Goal: Information Seeking & Learning: Learn about a topic

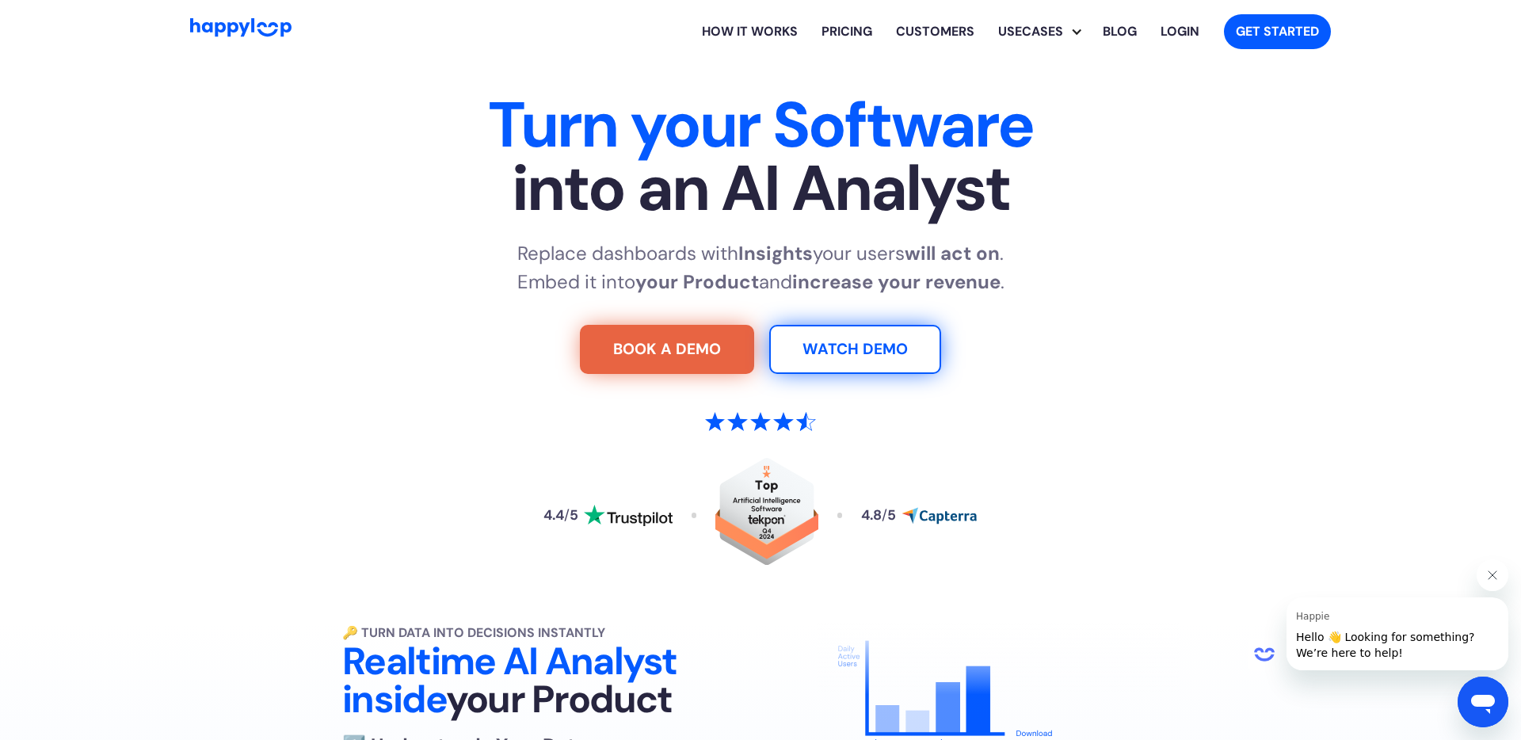
click at [766, 31] on link "How it works" at bounding box center [750, 31] width 120 height 51
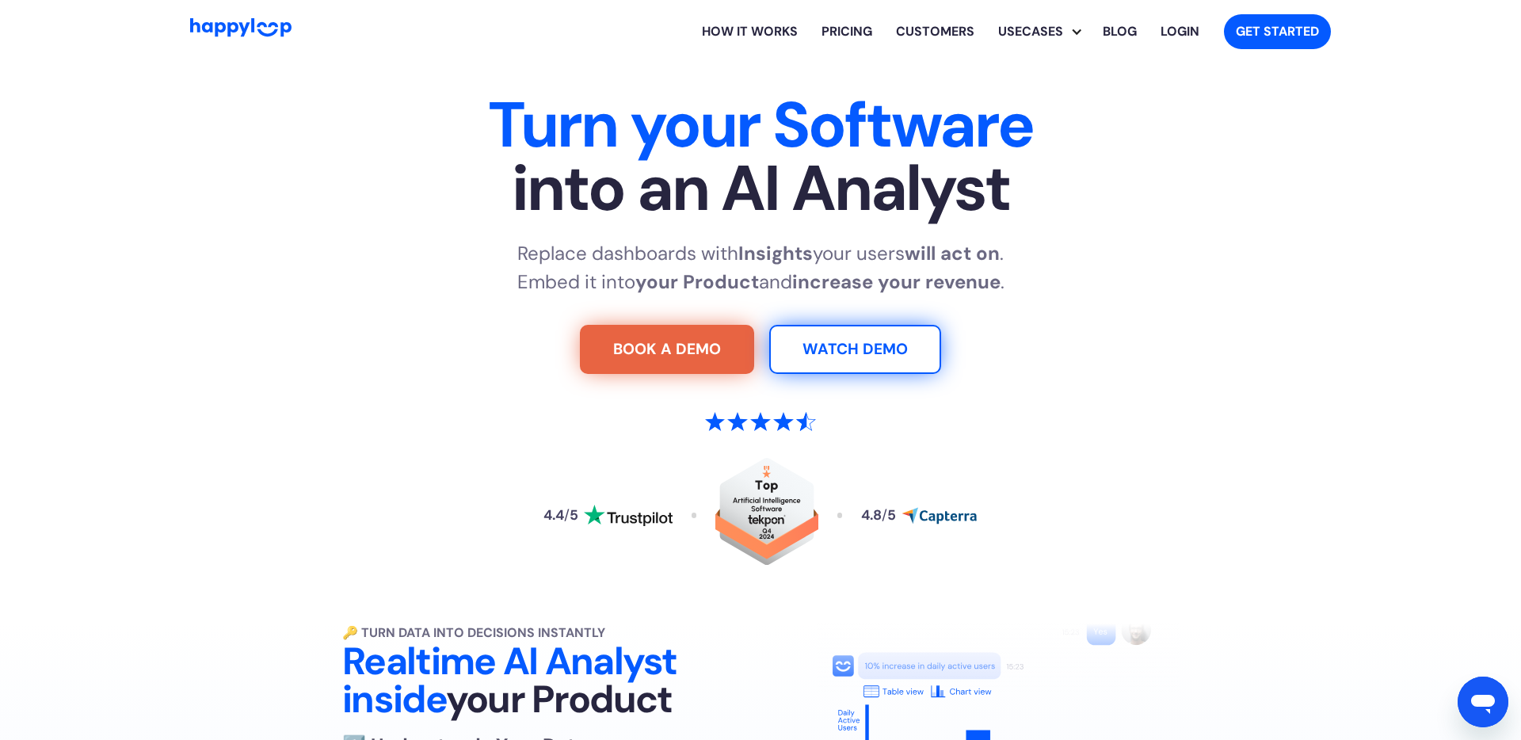
click at [855, 32] on link "Pricing" at bounding box center [847, 31] width 74 height 51
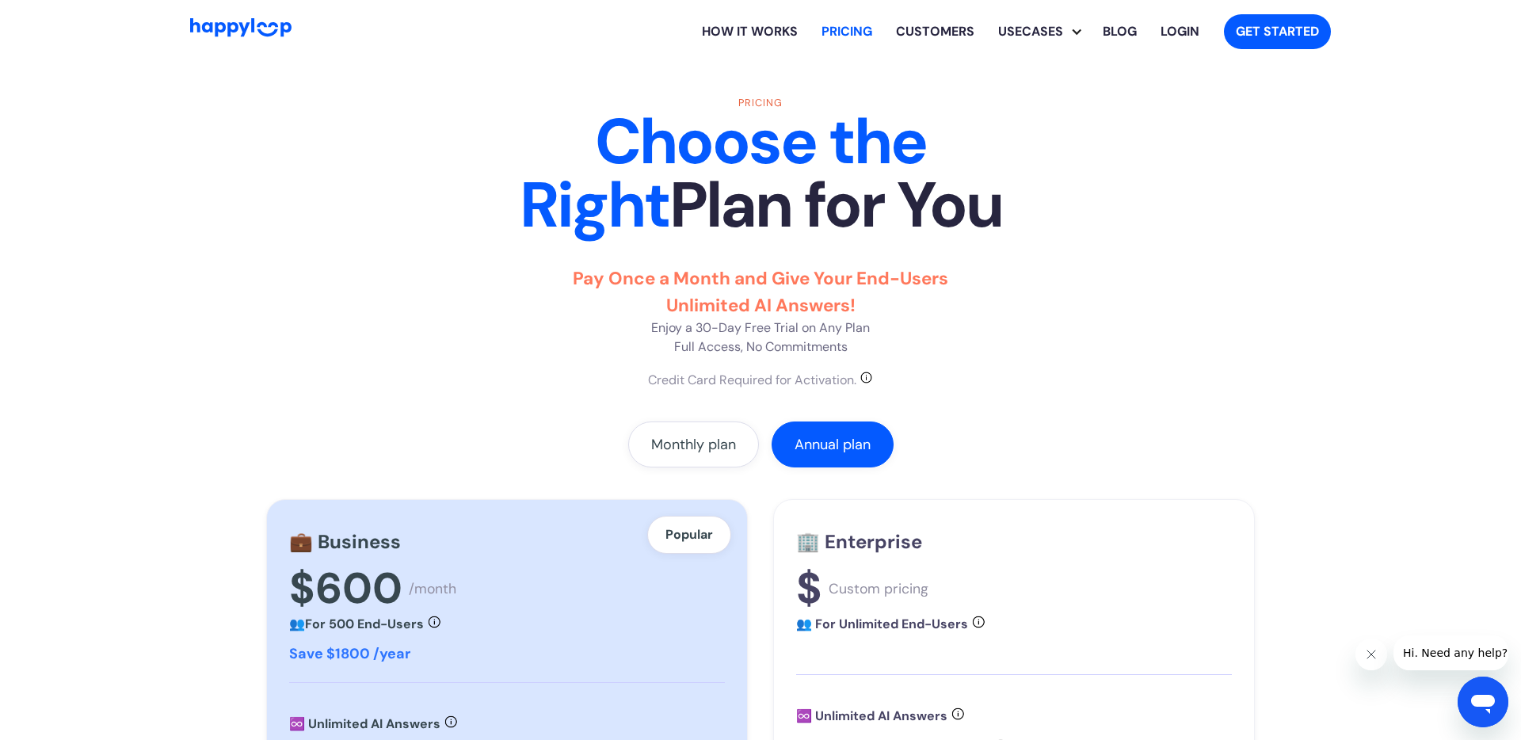
click at [936, 30] on link "Customers" at bounding box center [935, 31] width 102 height 51
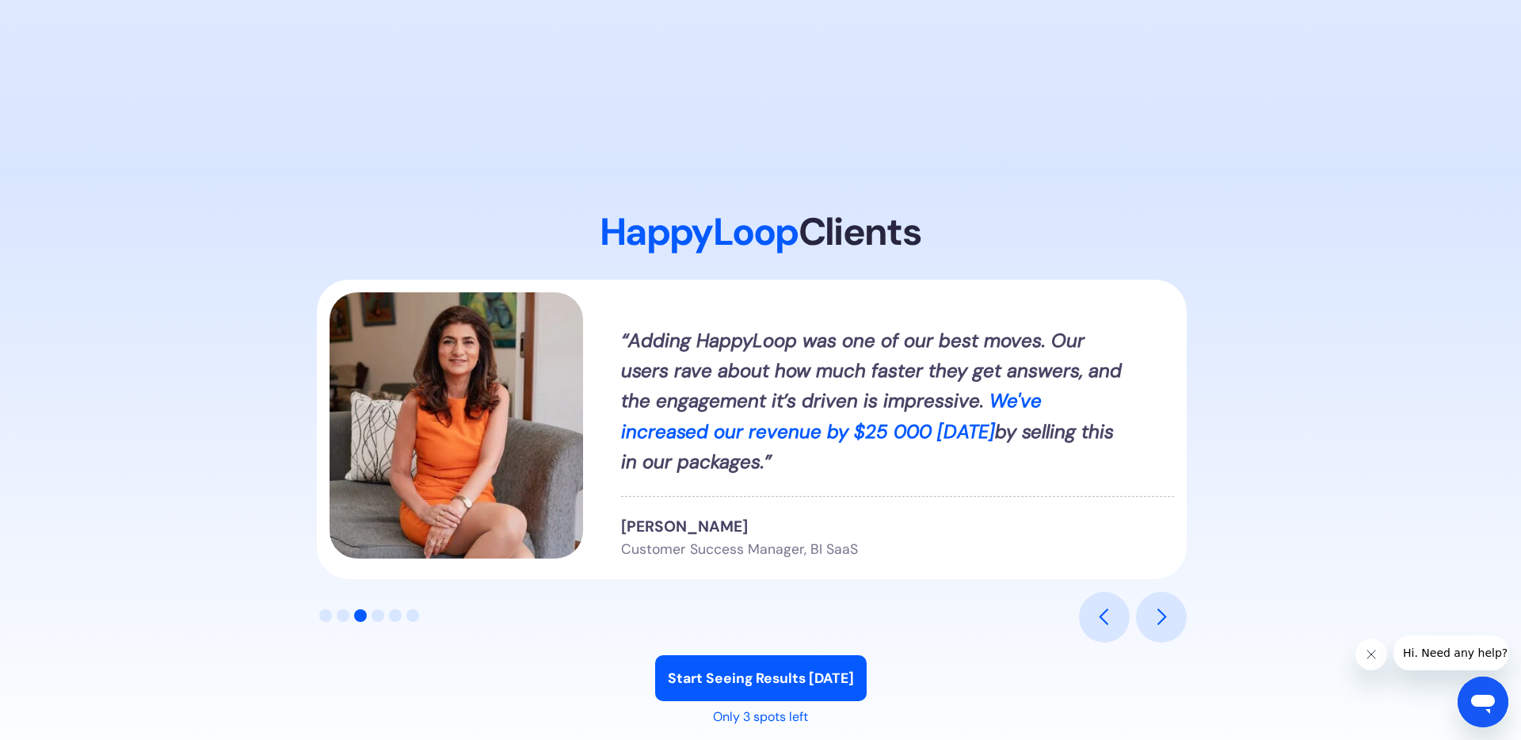
scroll to position [1737, 0]
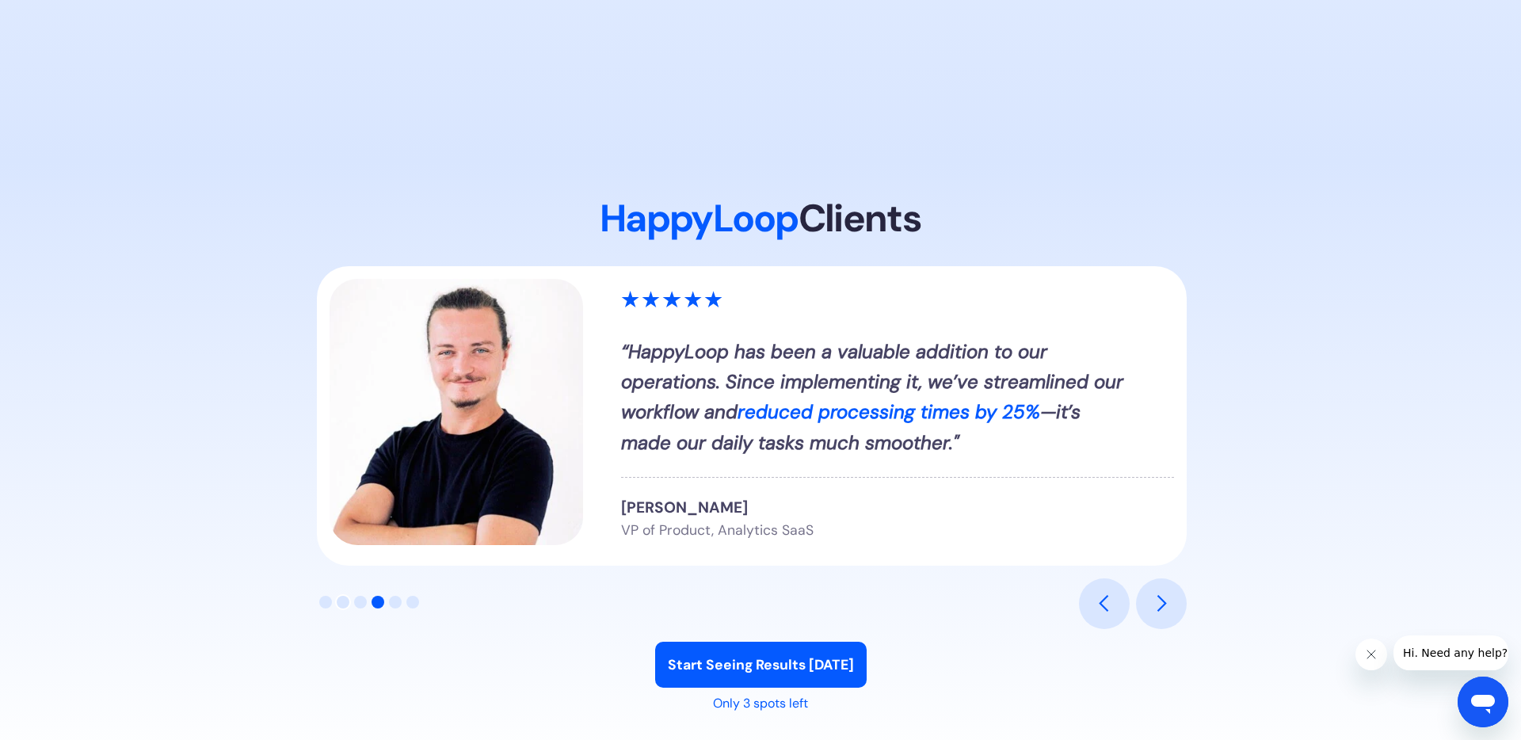
click at [344, 604] on div "Show slide 2 of 6" at bounding box center [343, 602] width 13 height 13
click at [339, 603] on div "Show slide 2 of 6" at bounding box center [343, 602] width 13 height 13
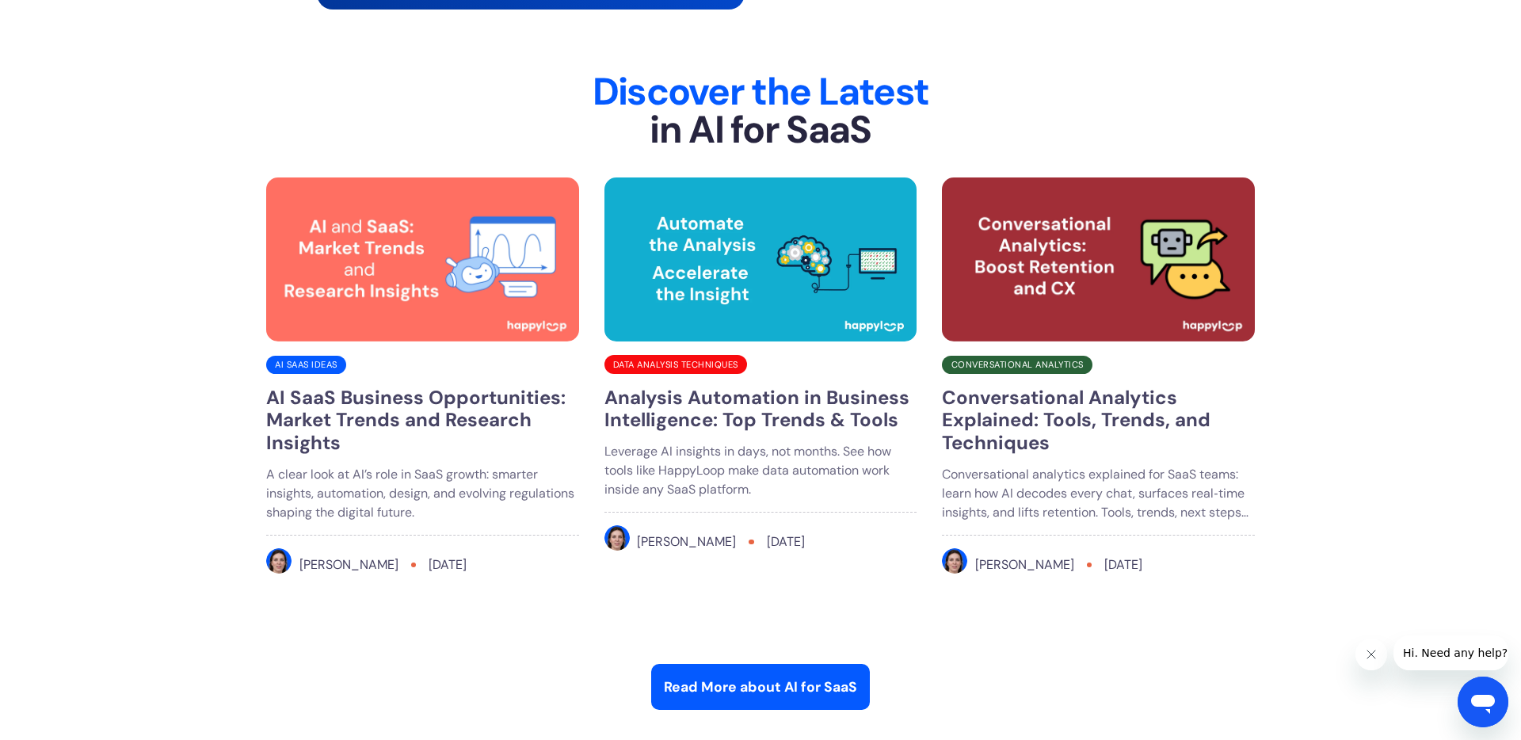
scroll to position [6104, 0]
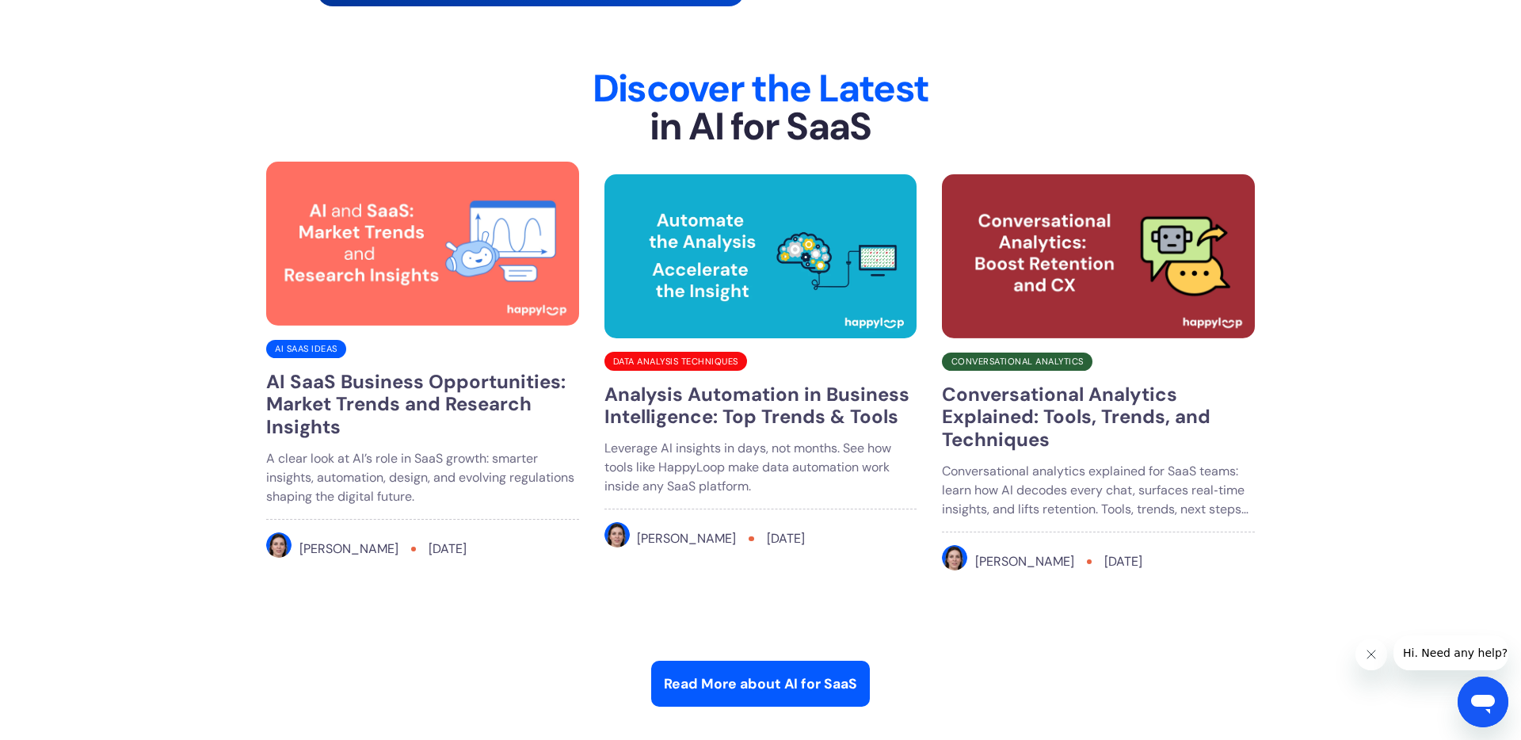
click at [407, 402] on h3 "AI SaaS Business Opportunities: Market Trends and Research Insights" at bounding box center [422, 405] width 313 height 68
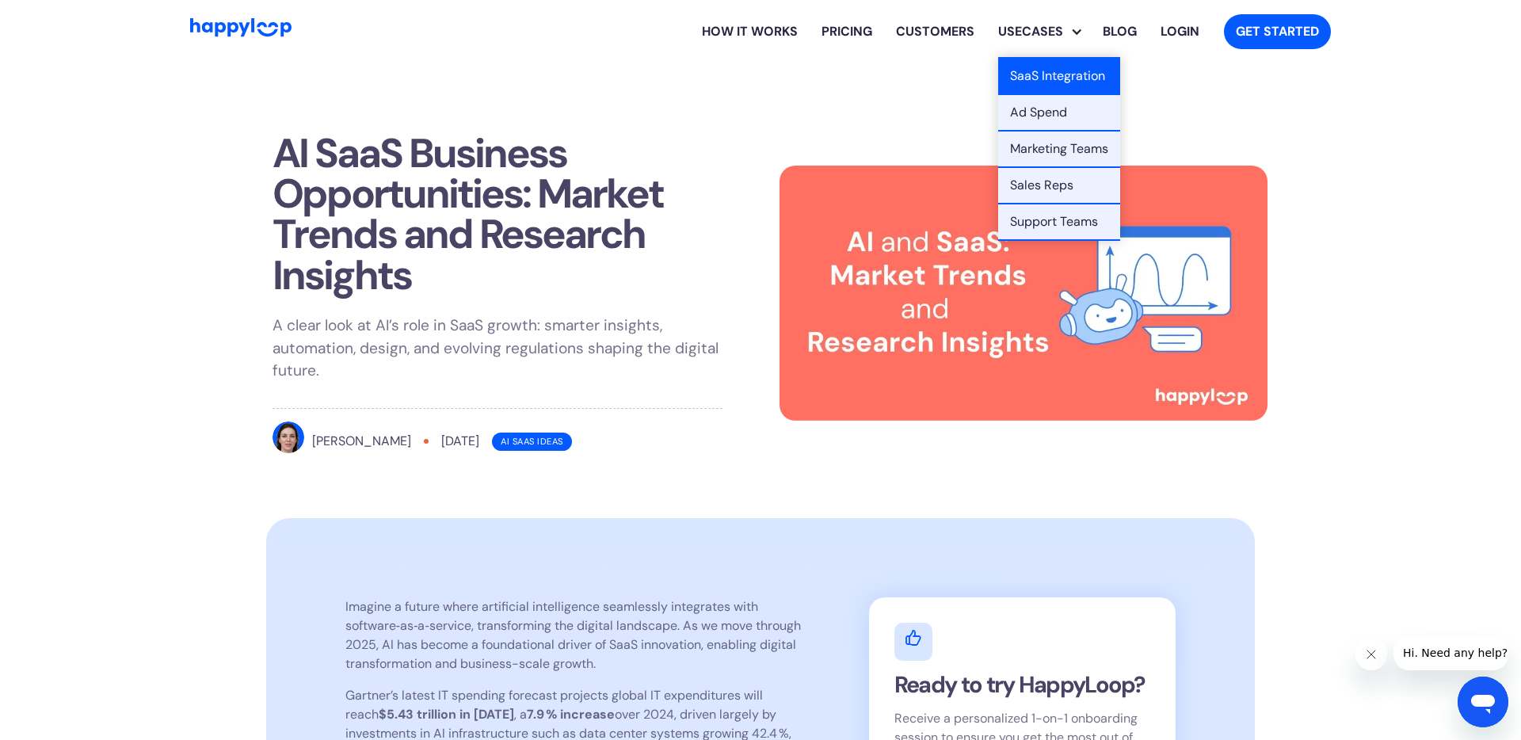
click at [1074, 73] on link "SaaS Integration" at bounding box center [1059, 77] width 122 height 36
